Goal: Find specific page/section

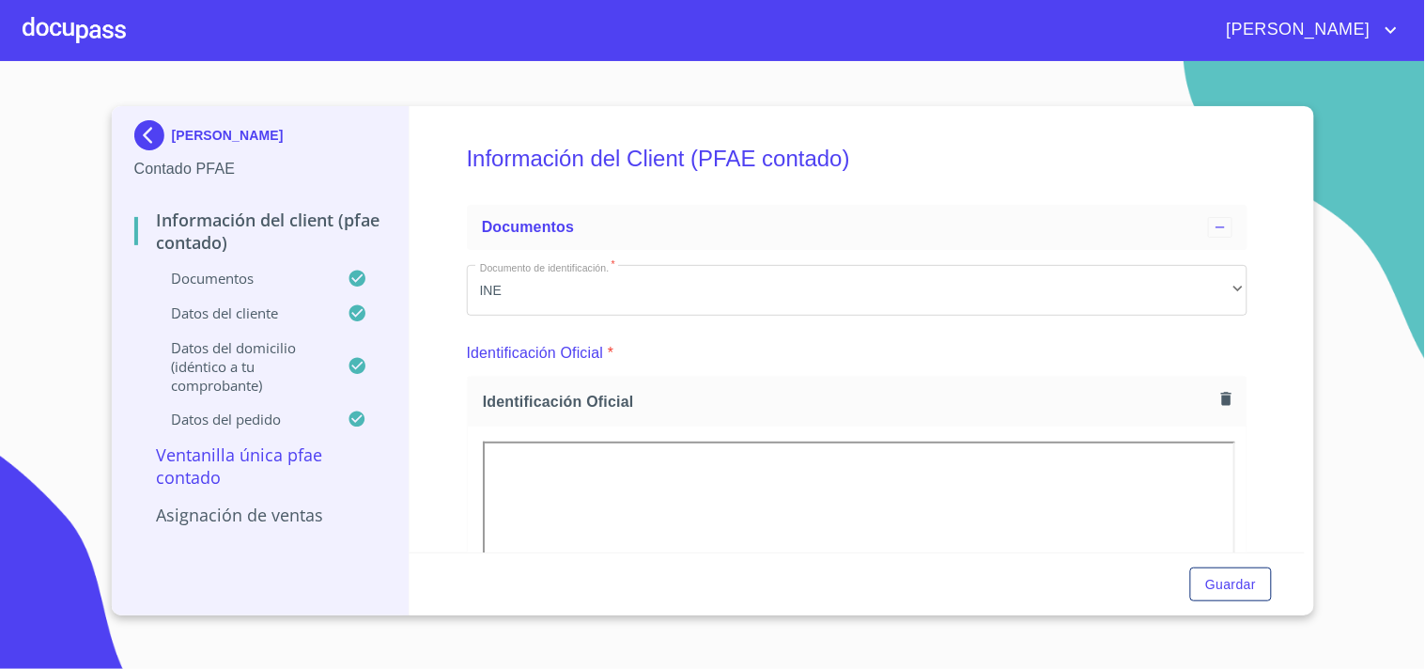
scroll to position [313, 0]
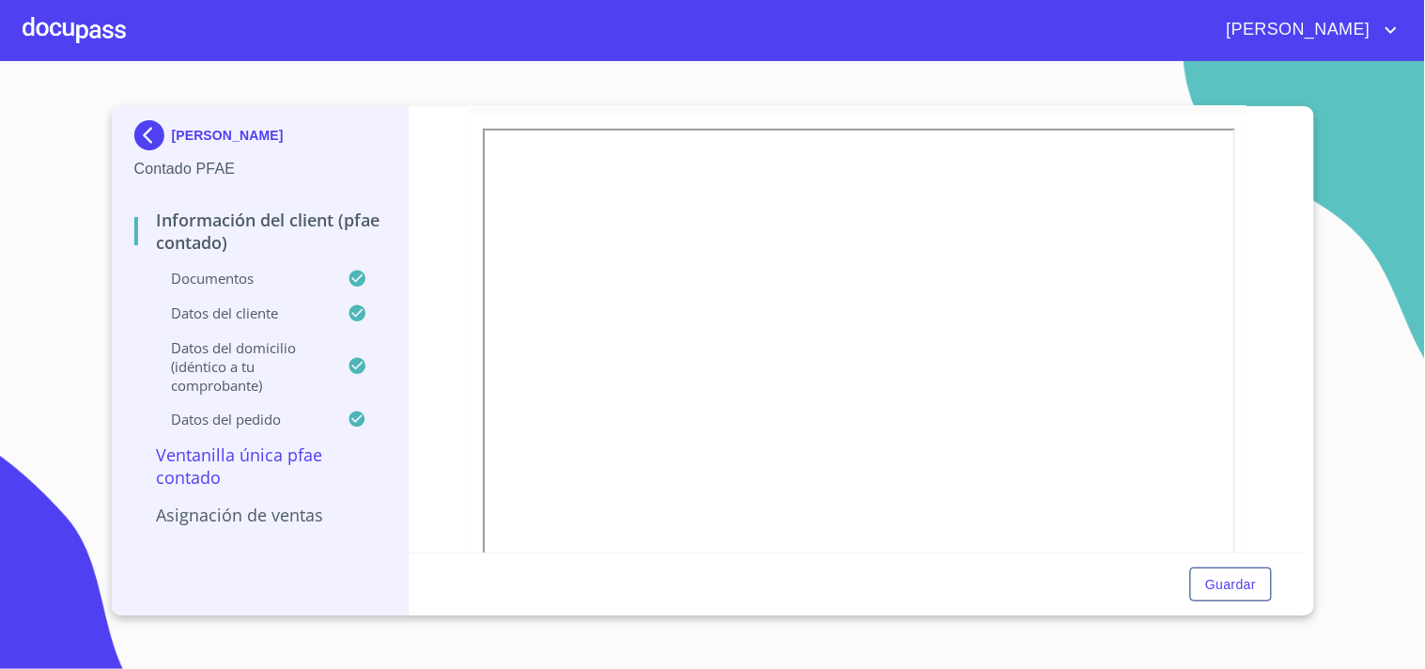
click at [97, 23] on div at bounding box center [74, 30] width 103 height 60
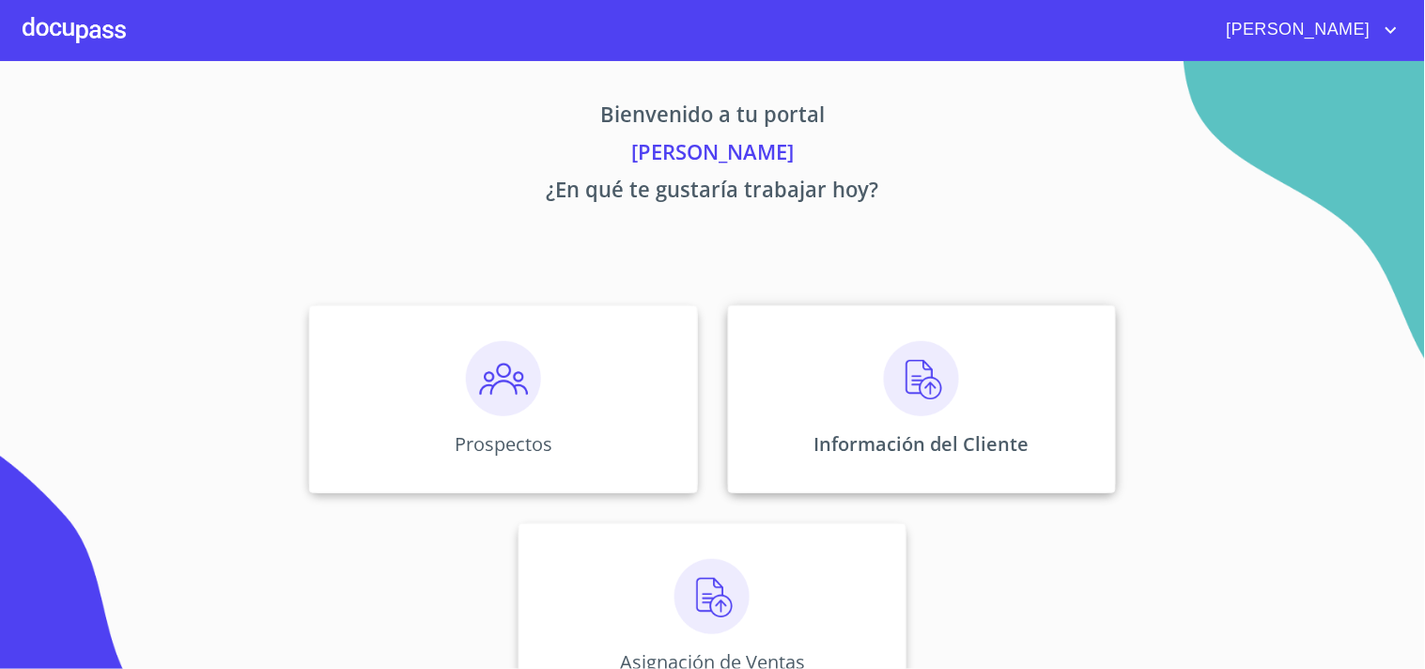
click at [898, 388] on img at bounding box center [921, 378] width 75 height 75
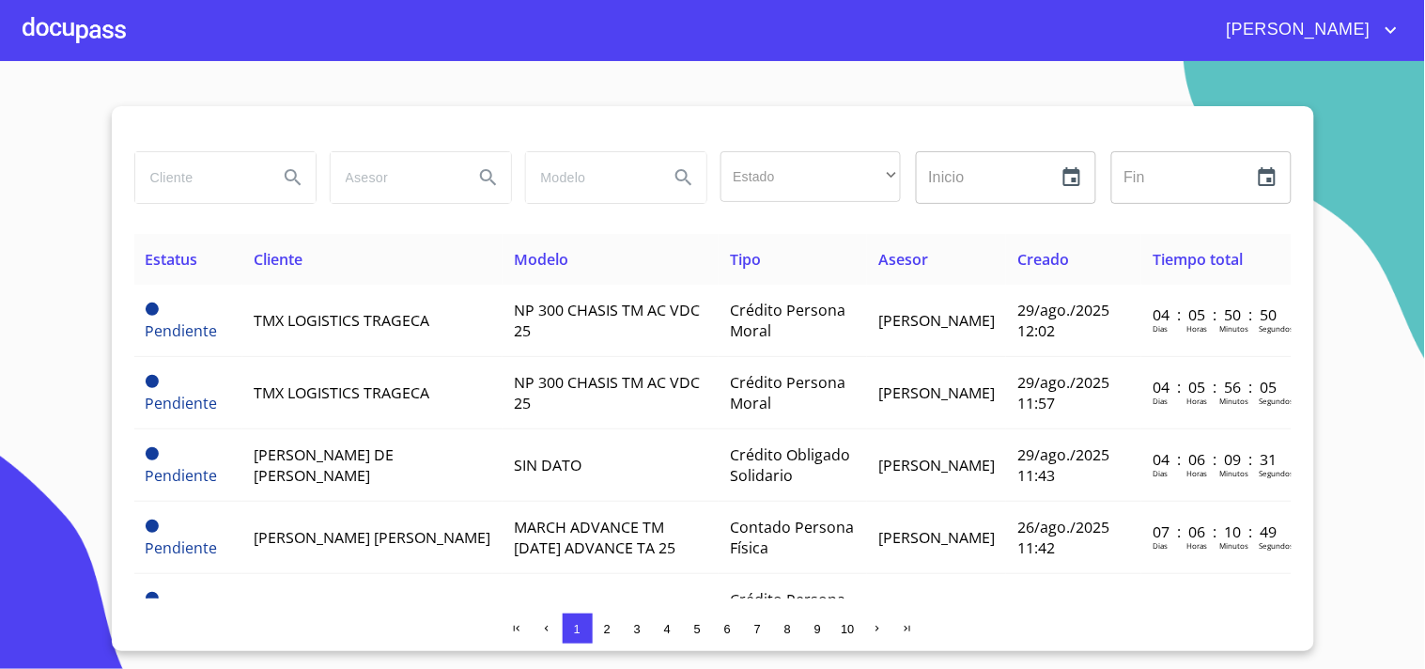
click at [204, 193] on input "search" at bounding box center [199, 177] width 128 height 51
type input "[PERSON_NAME] [PERSON_NAME]"
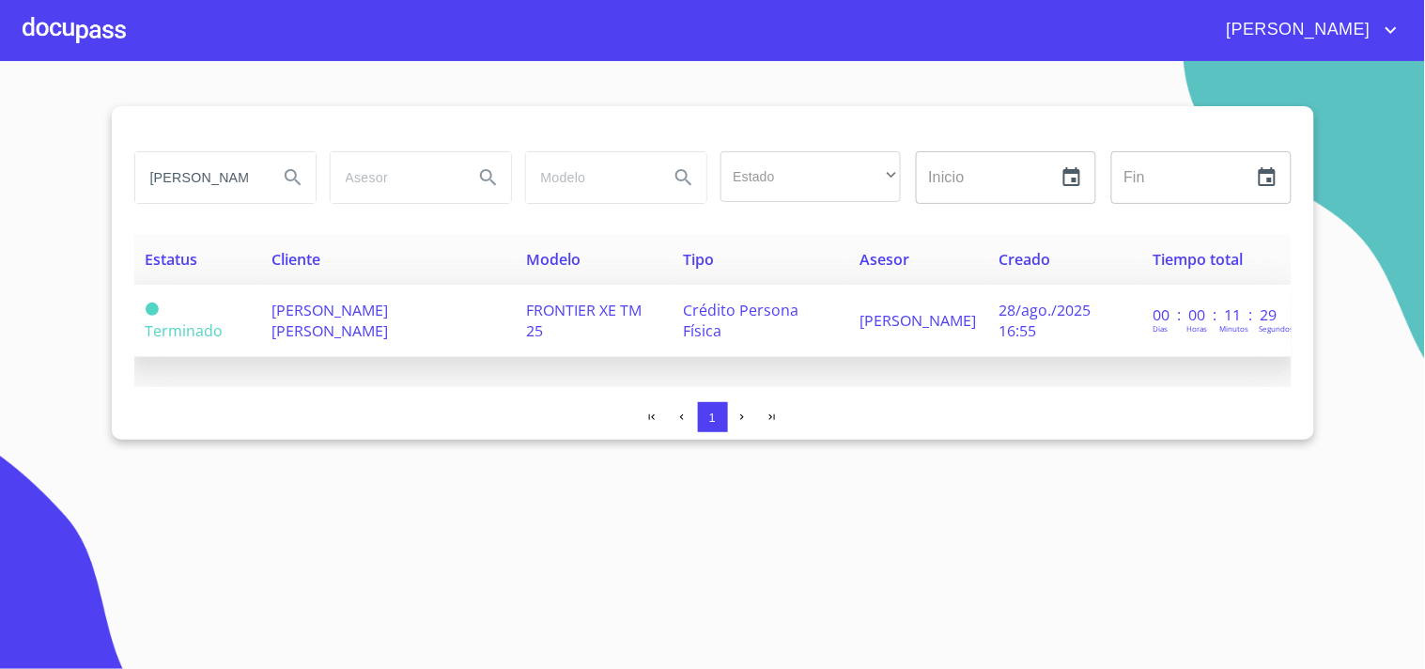
click at [325, 324] on span "[PERSON_NAME] [PERSON_NAME]" at bounding box center [329, 320] width 116 height 41
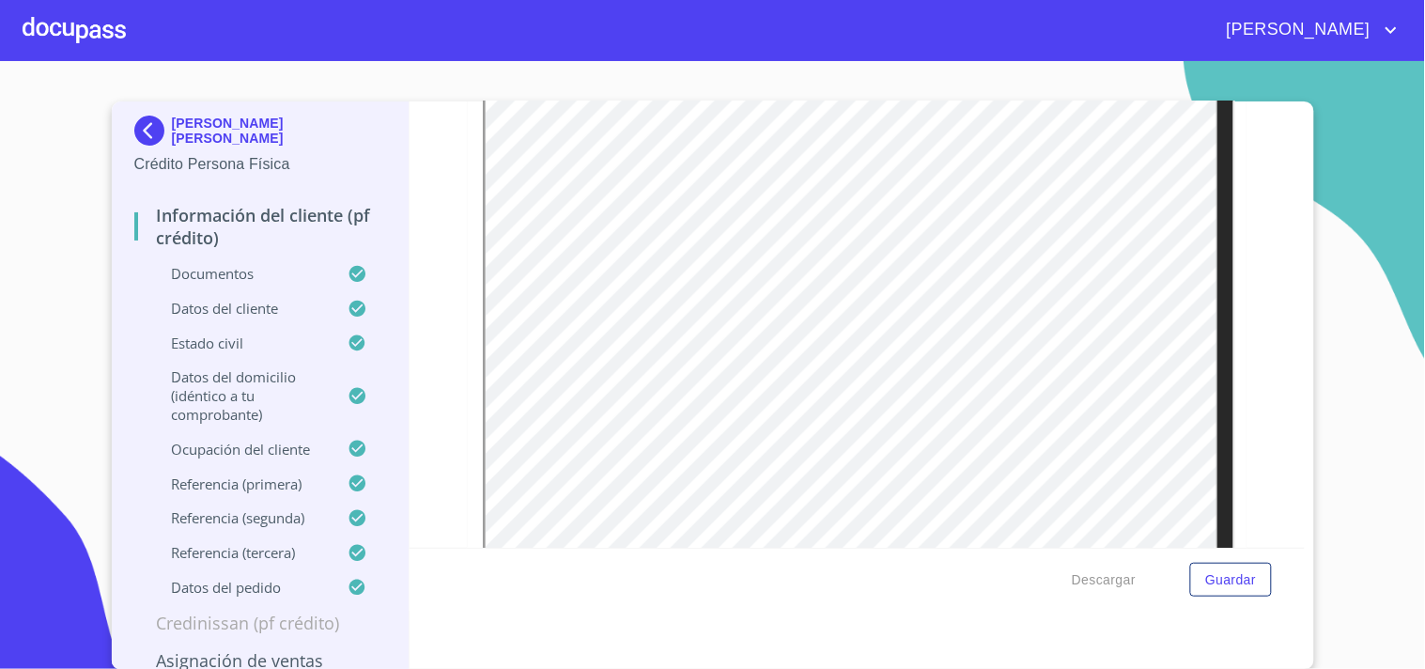
scroll to position [1147, 0]
